Goal: Browse casually

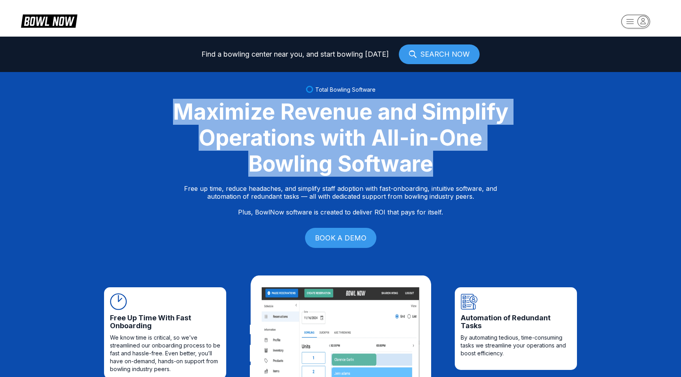
drag, startPoint x: 356, startPoint y: 115, endPoint x: 508, endPoint y: 166, distance: 160.3
click at [508, 166] on div "Maximize Revenue and Simplify Operations with All-in-One Bowling Software" at bounding box center [340, 138] width 354 height 78
